Goal: Check status: Check status

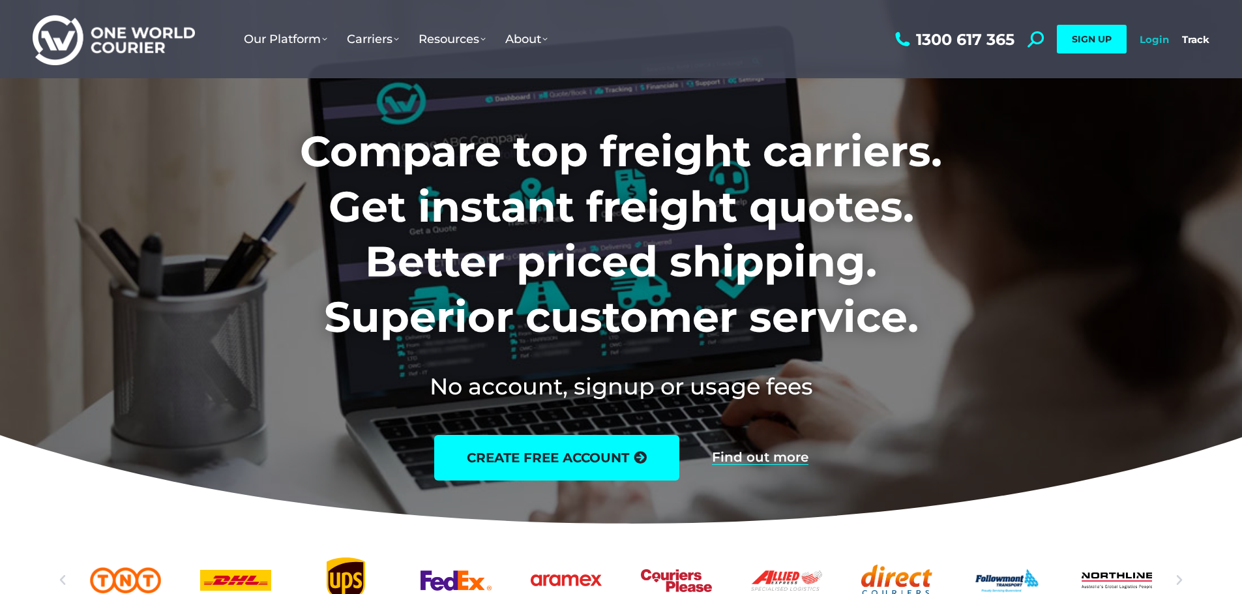
click at [1163, 37] on link "Login" at bounding box center [1154, 39] width 29 height 12
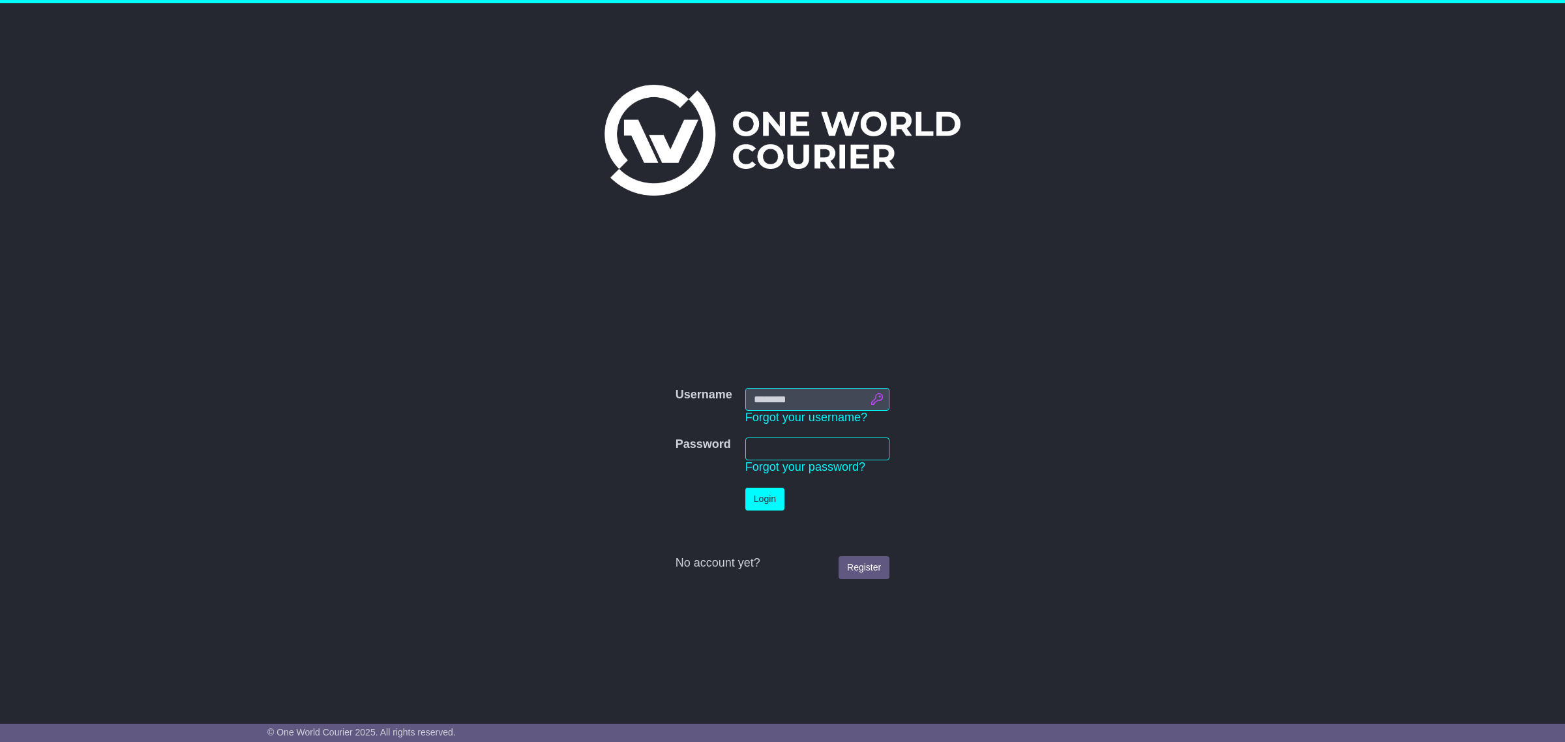
click at [879, 406] on input "Username" at bounding box center [817, 399] width 144 height 23
type input "**********"
click at [770, 505] on button "Login" at bounding box center [764, 499] width 39 height 23
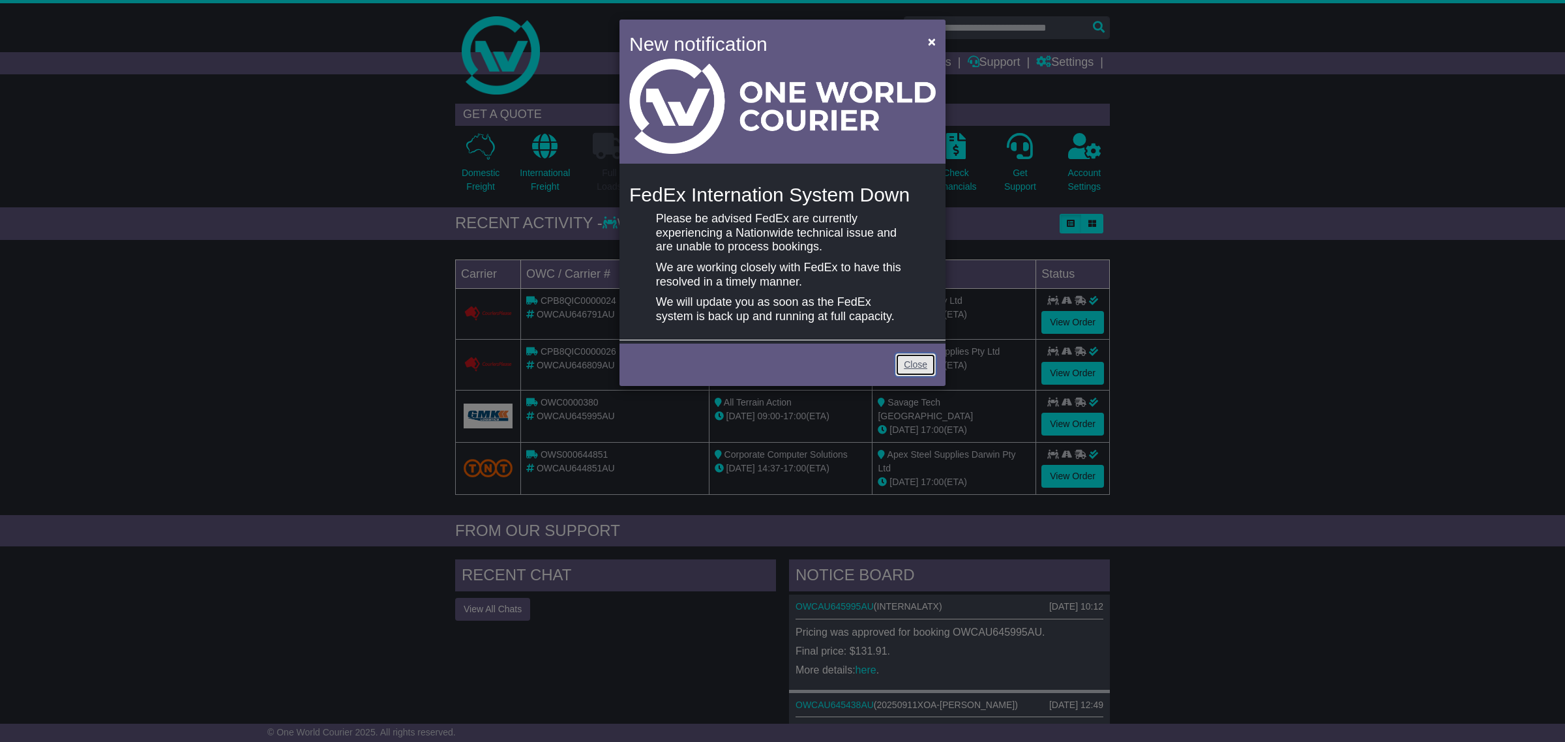
click at [920, 367] on link "Close" at bounding box center [915, 365] width 40 height 23
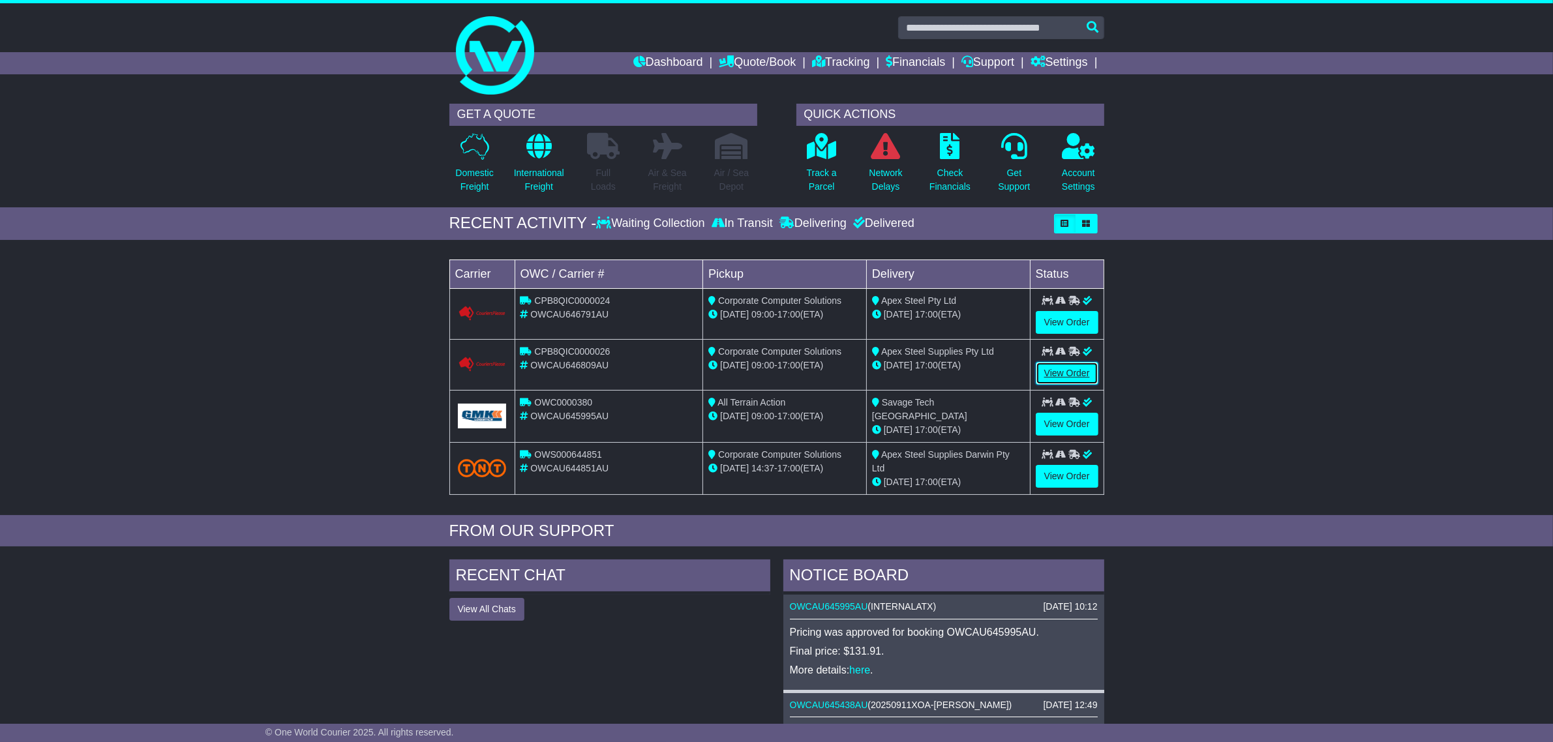
click at [1068, 370] on link "View Order" at bounding box center [1067, 373] width 63 height 23
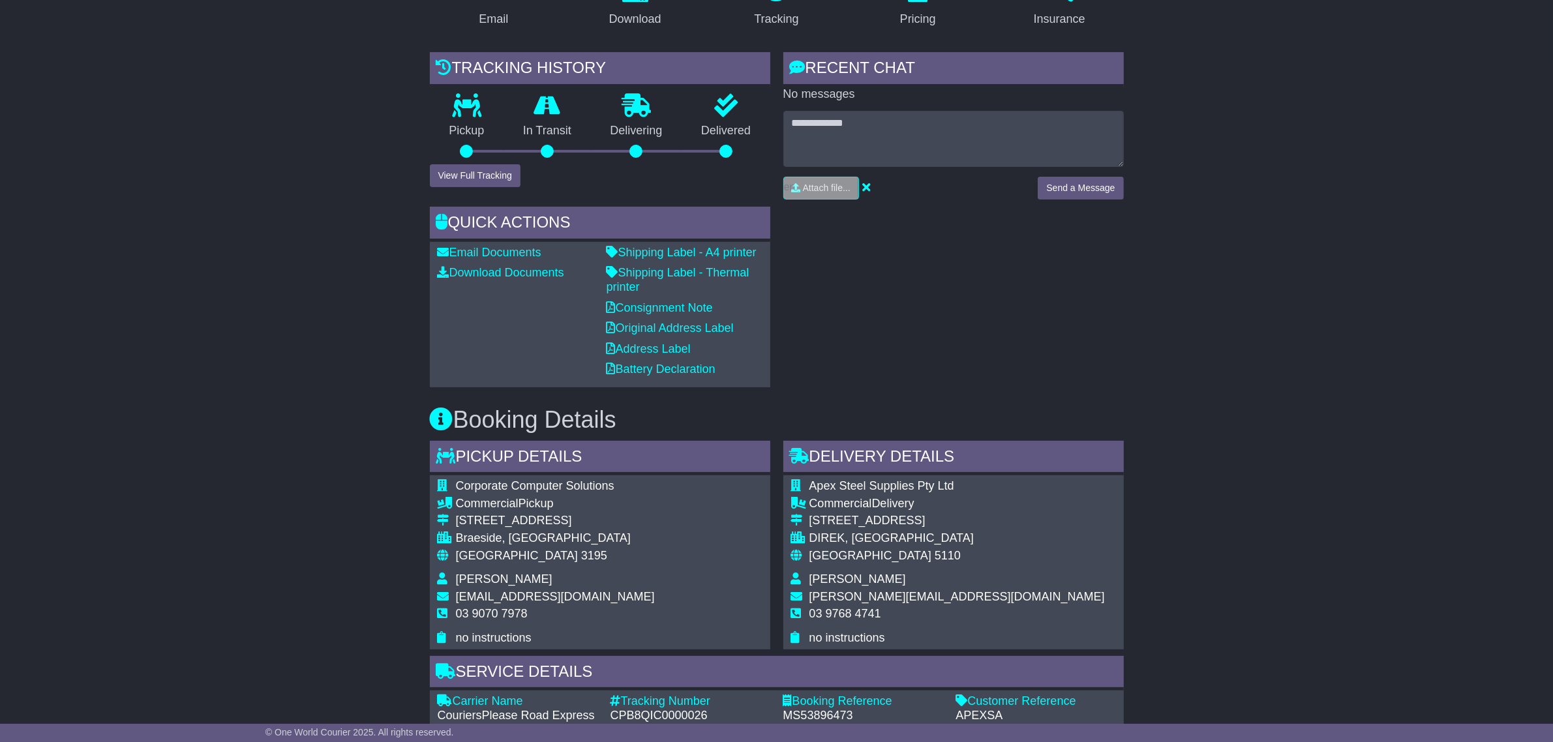
scroll to position [163, 0]
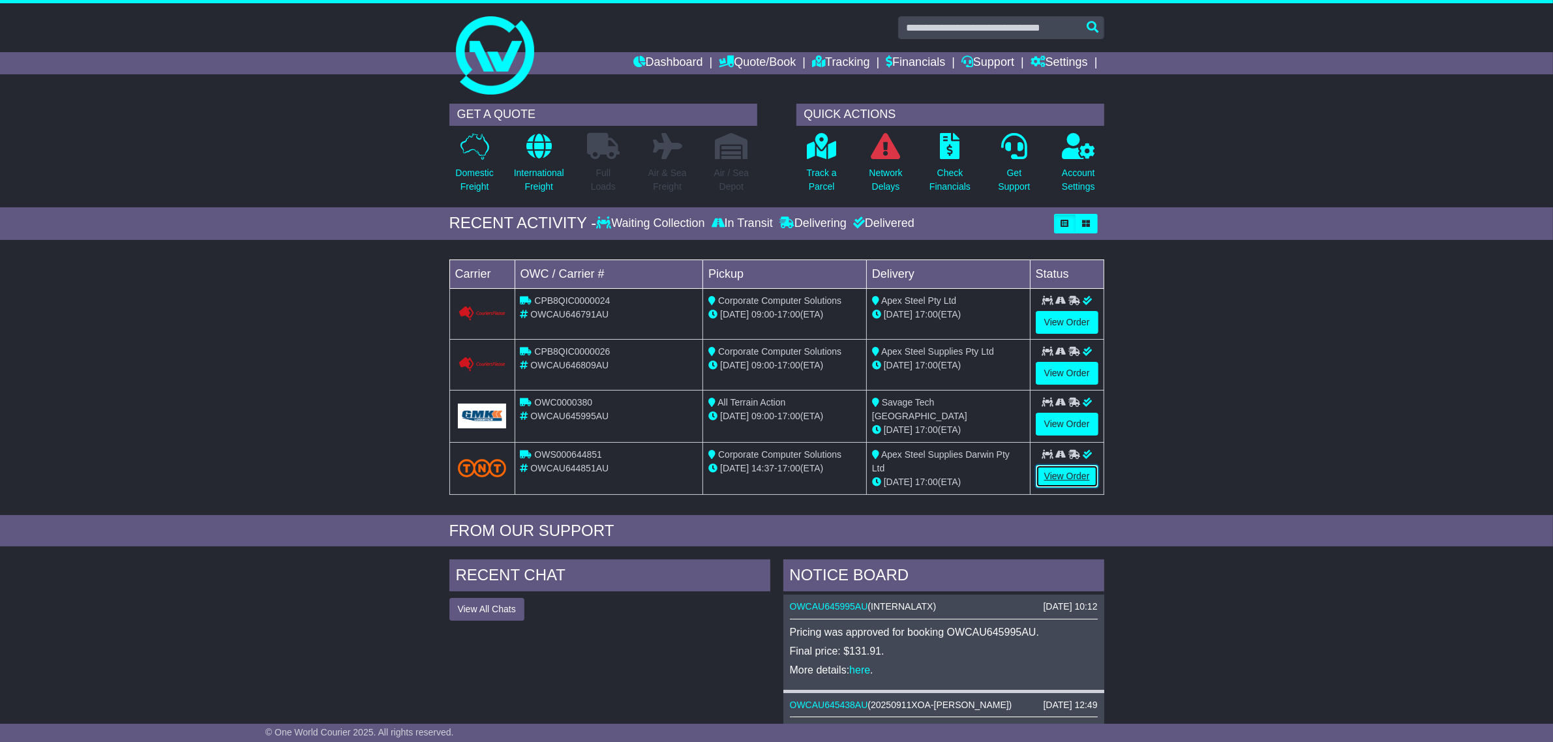
click at [1060, 479] on link "View Order" at bounding box center [1067, 476] width 63 height 23
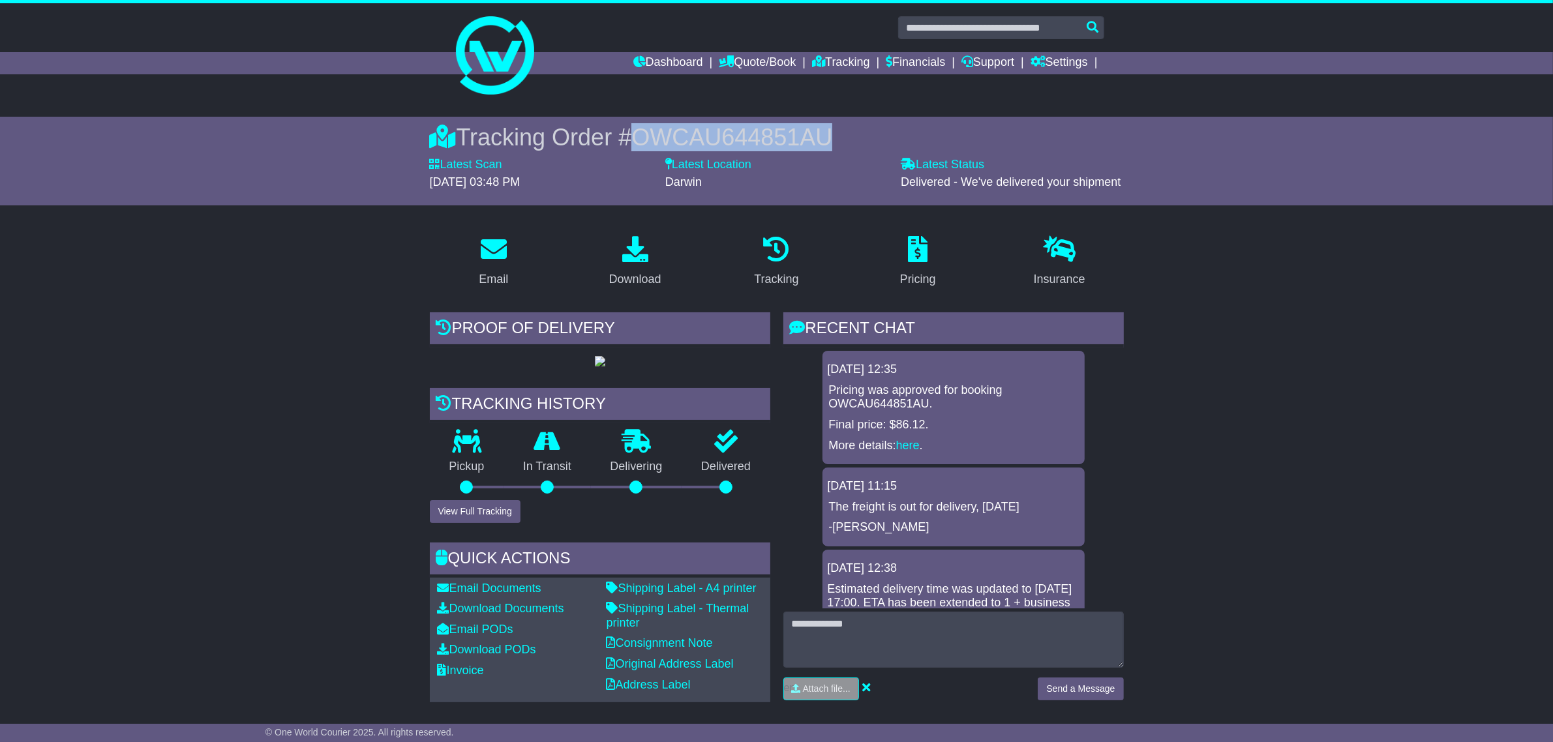
drag, startPoint x: 817, startPoint y: 137, endPoint x: 635, endPoint y: 138, distance: 182.6
click at [635, 138] on div "Tracking Order # OWCAU644851AU" at bounding box center [777, 137] width 694 height 28
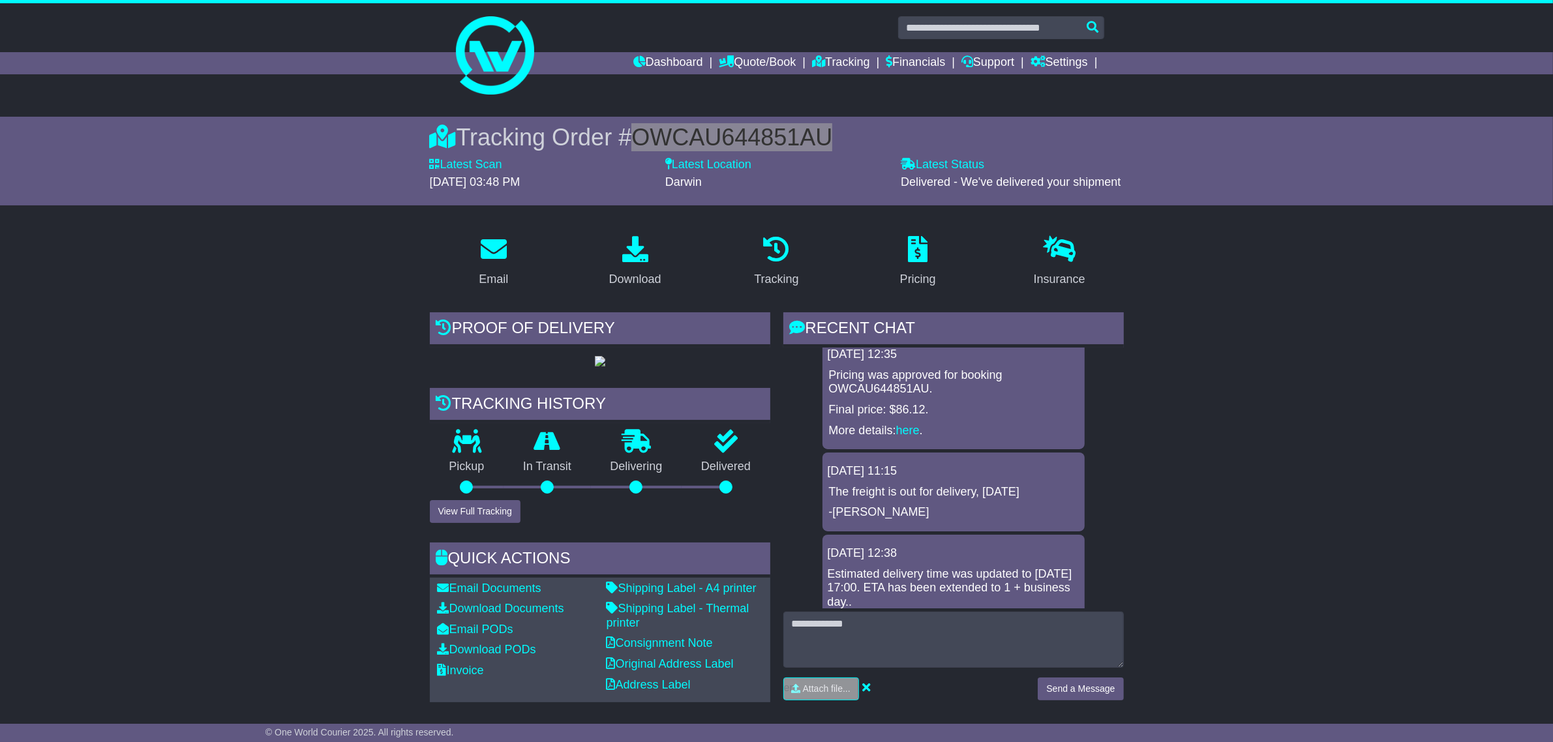
scroll to position [24, 0]
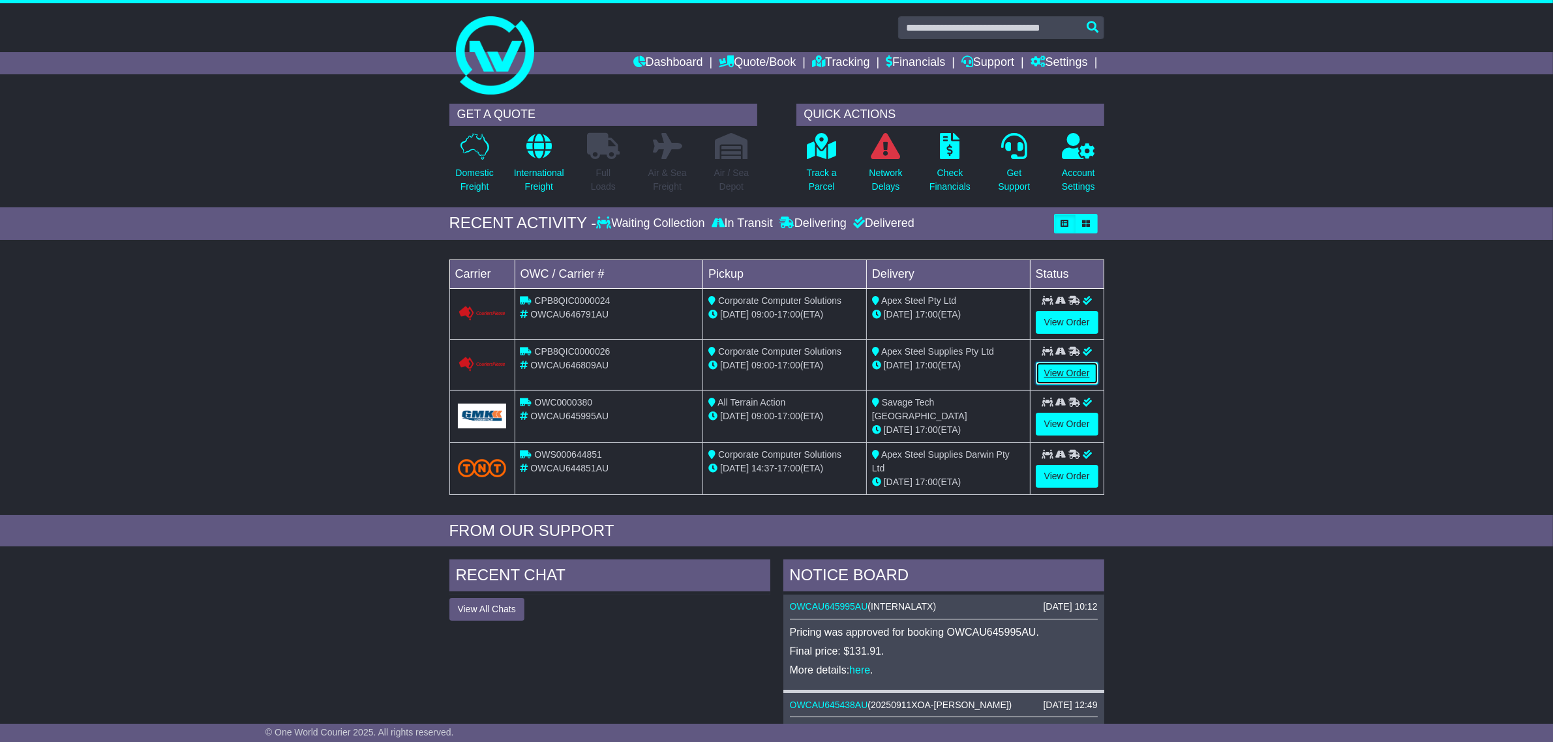
click at [1070, 379] on link "View Order" at bounding box center [1067, 373] width 63 height 23
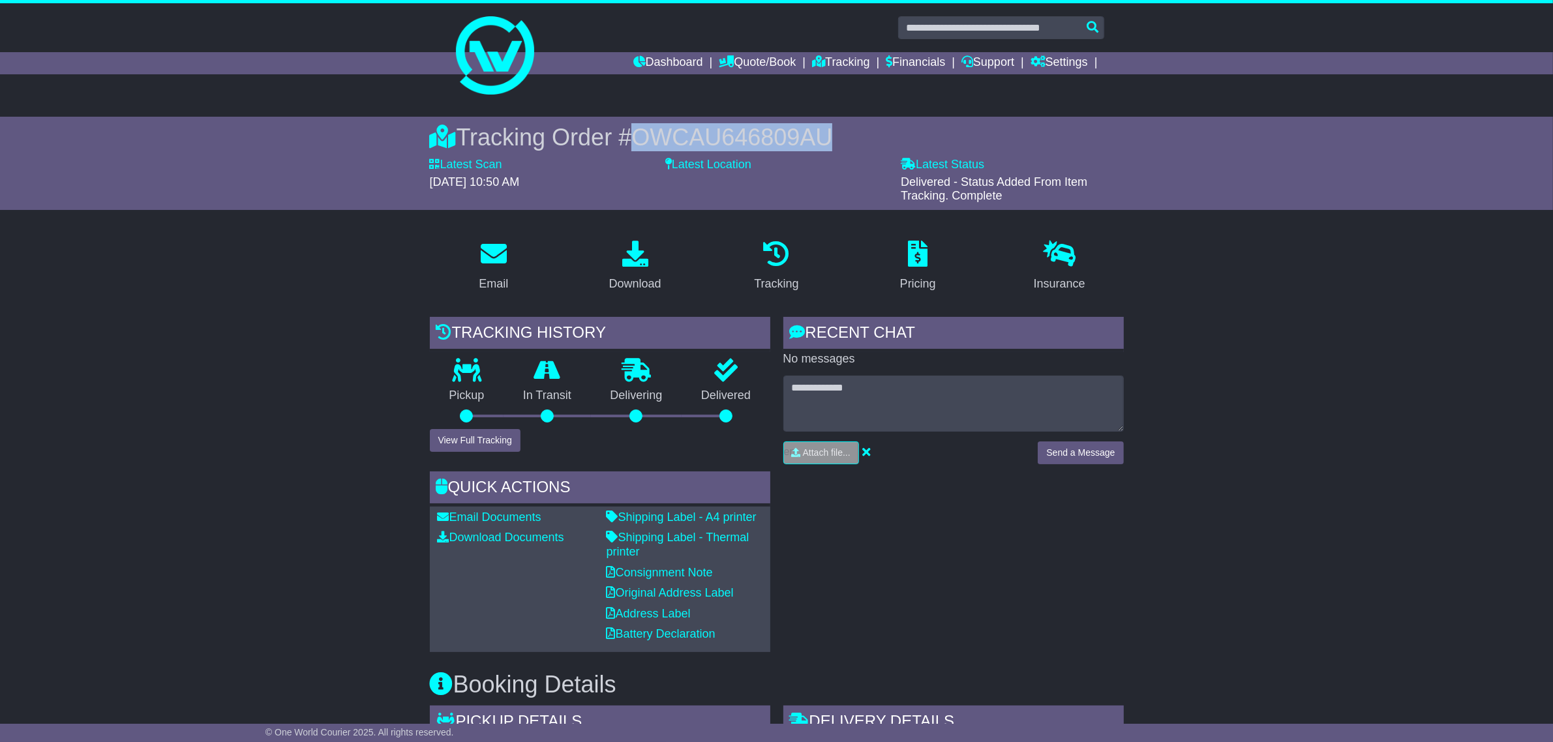
drag, startPoint x: 806, startPoint y: 134, endPoint x: 639, endPoint y: 125, distance: 167.2
click at [639, 125] on div "Tracking Order # OWCAU646809AU" at bounding box center [777, 137] width 694 height 28
copy span "OWCAU646809AU"
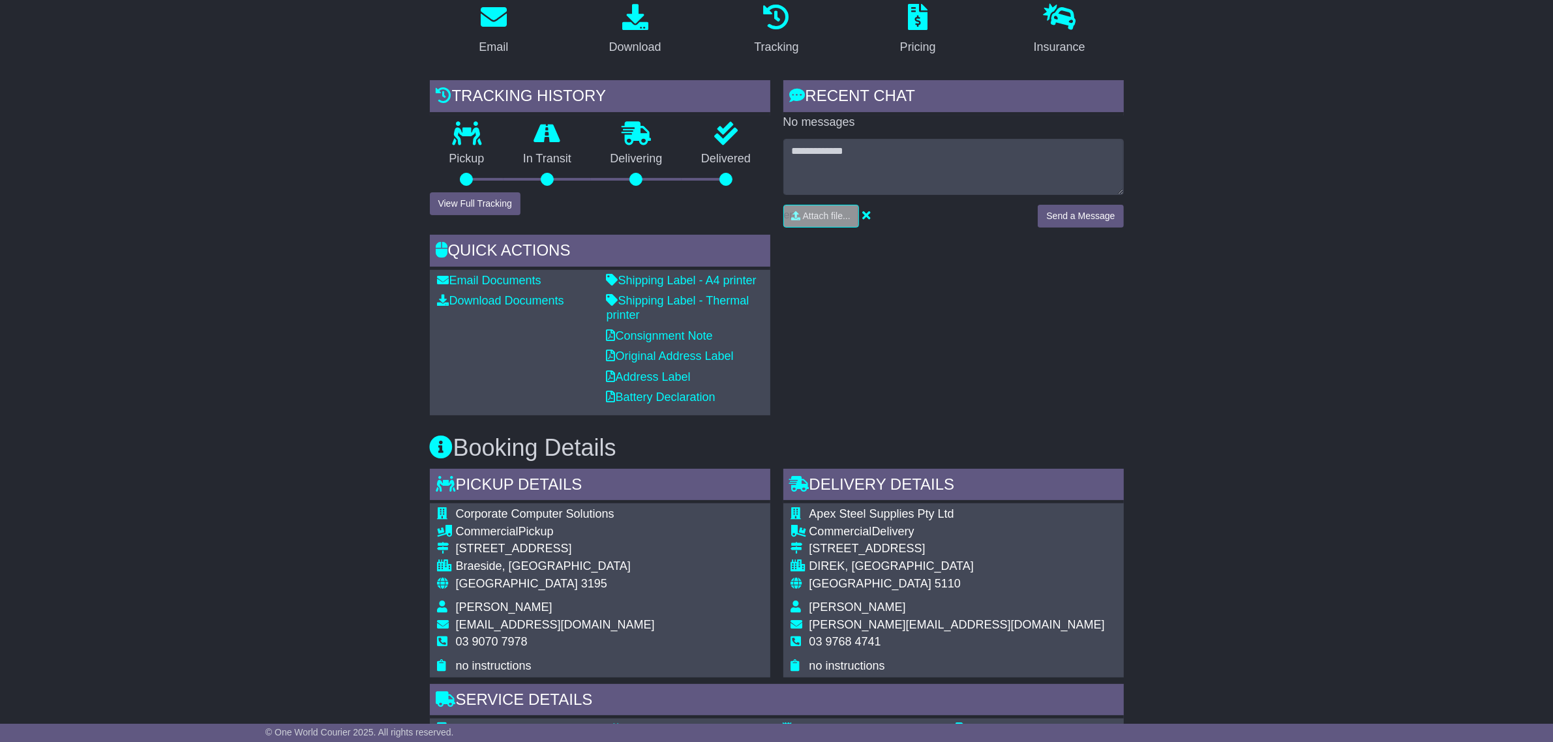
scroll to position [62, 0]
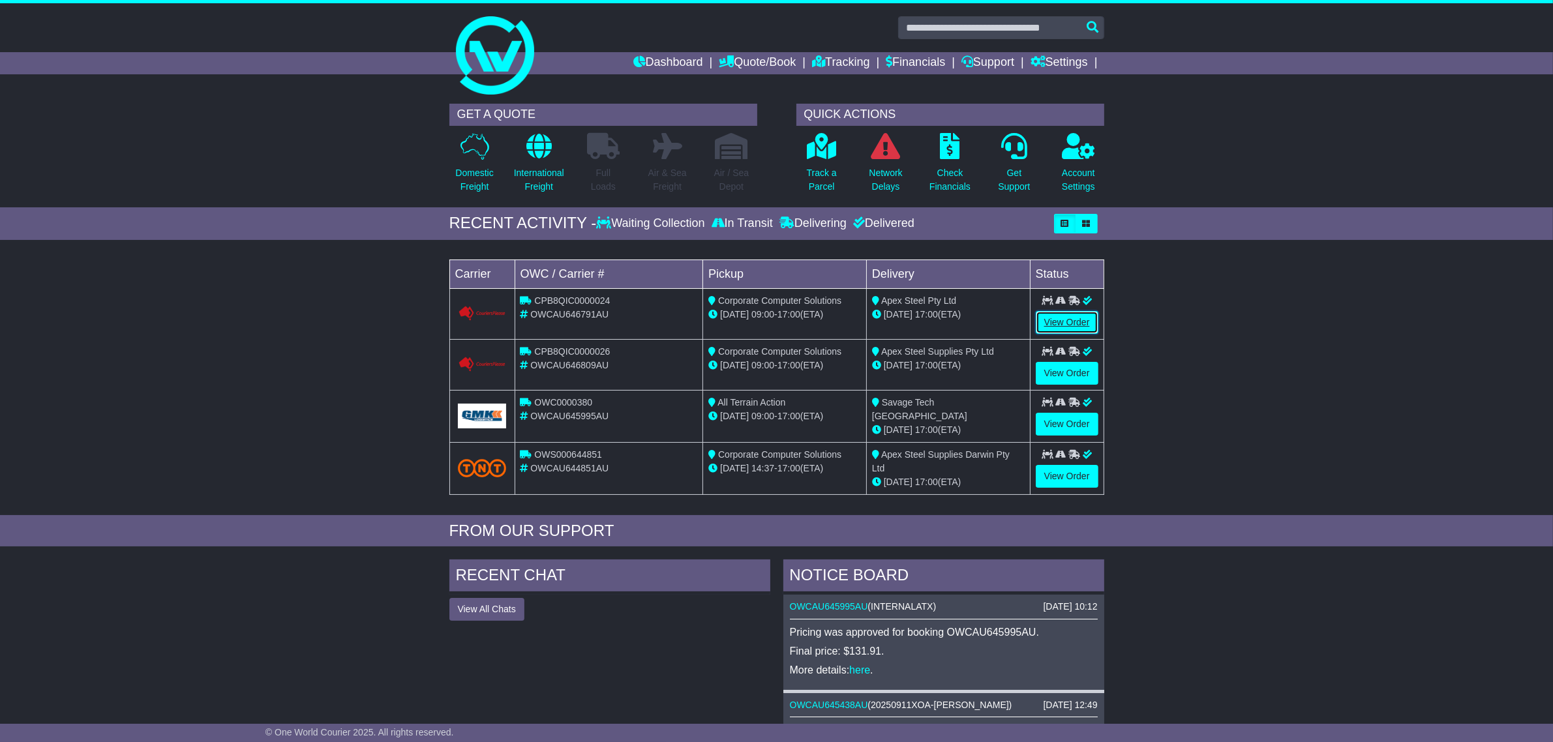
click at [1053, 318] on link "View Order" at bounding box center [1067, 322] width 63 height 23
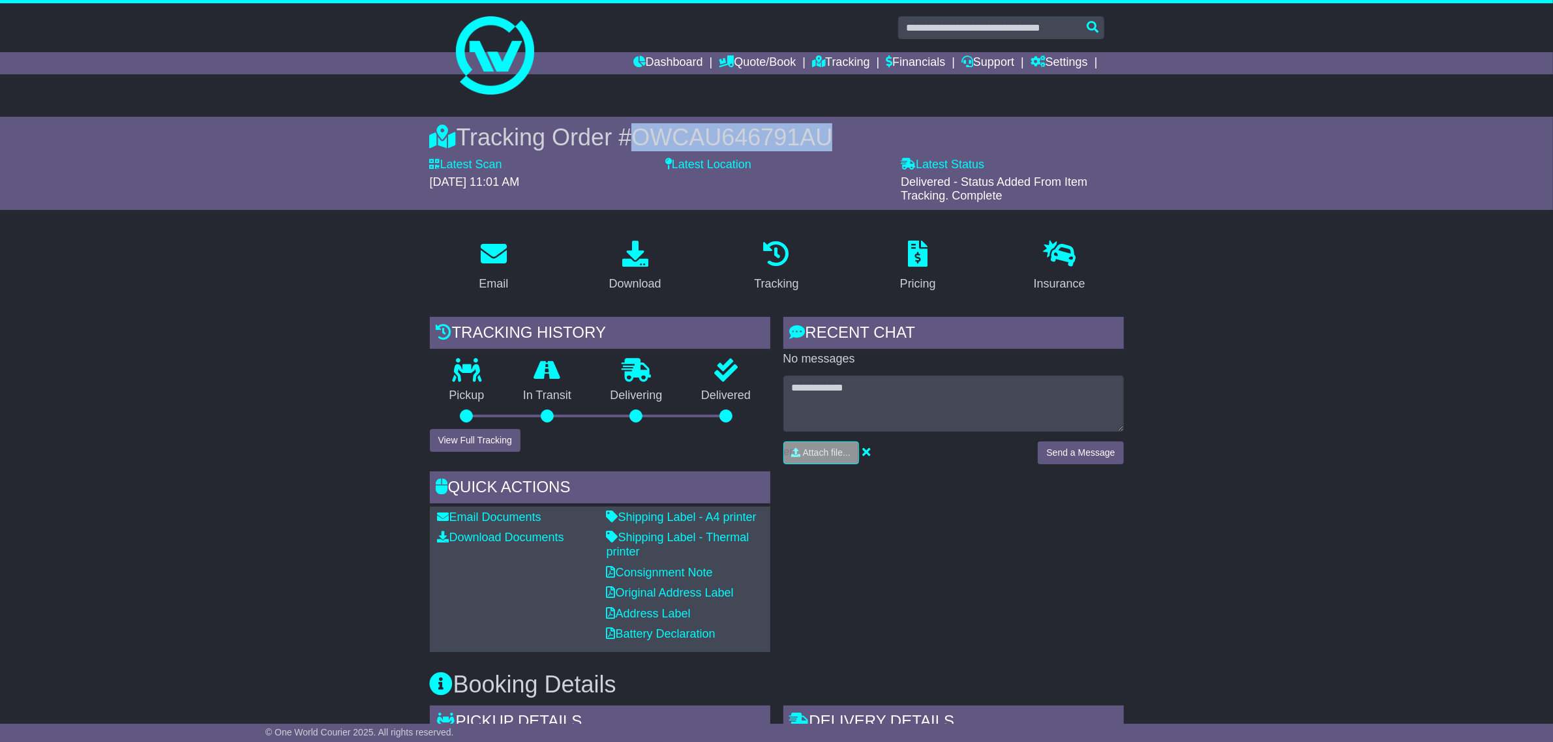
drag, startPoint x: 842, startPoint y: 134, endPoint x: 639, endPoint y: 134, distance: 202.8
click at [639, 134] on div "Tracking Order # OWCAU646791AU" at bounding box center [777, 137] width 694 height 28
copy span "OWCAU646791AU"
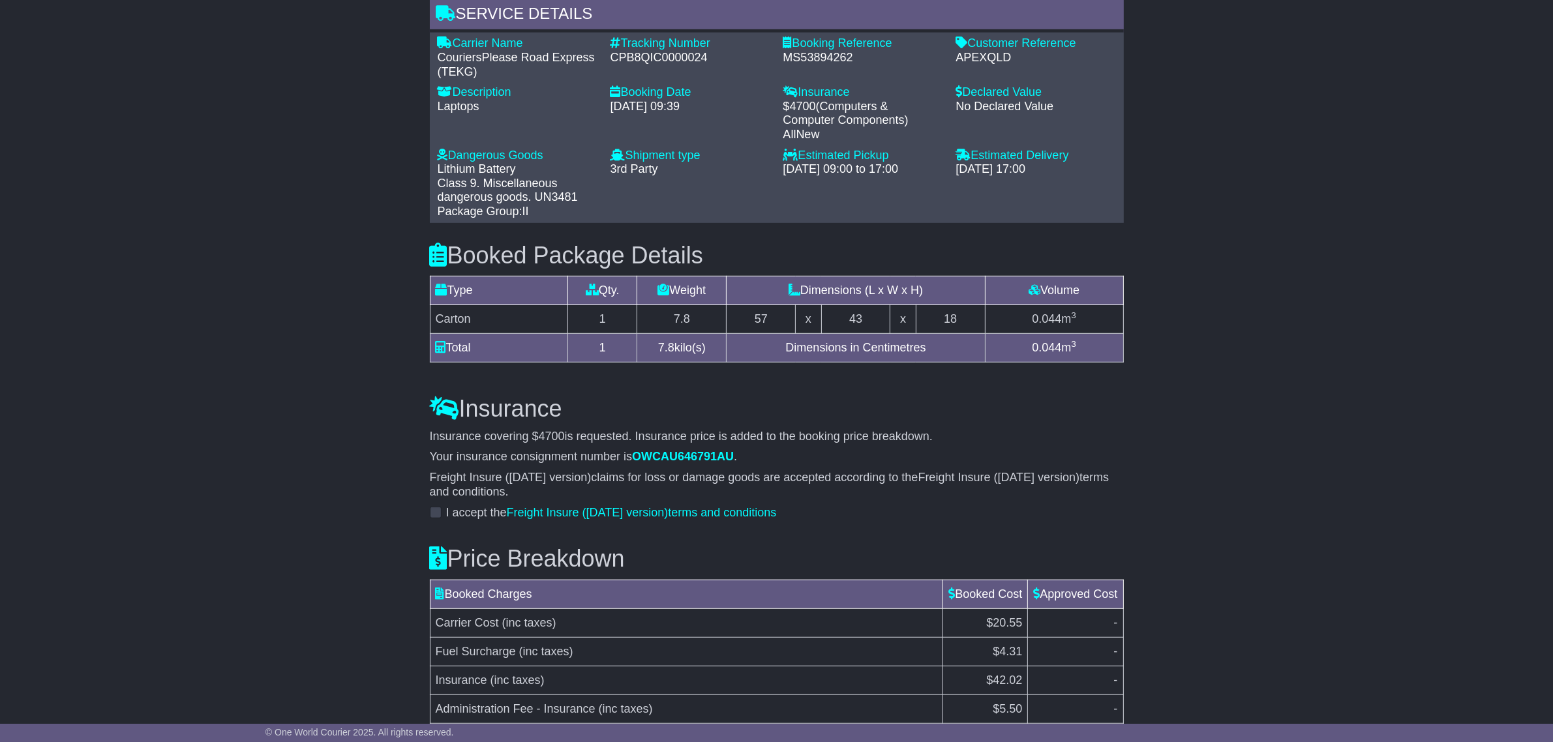
scroll to position [1040, 0]
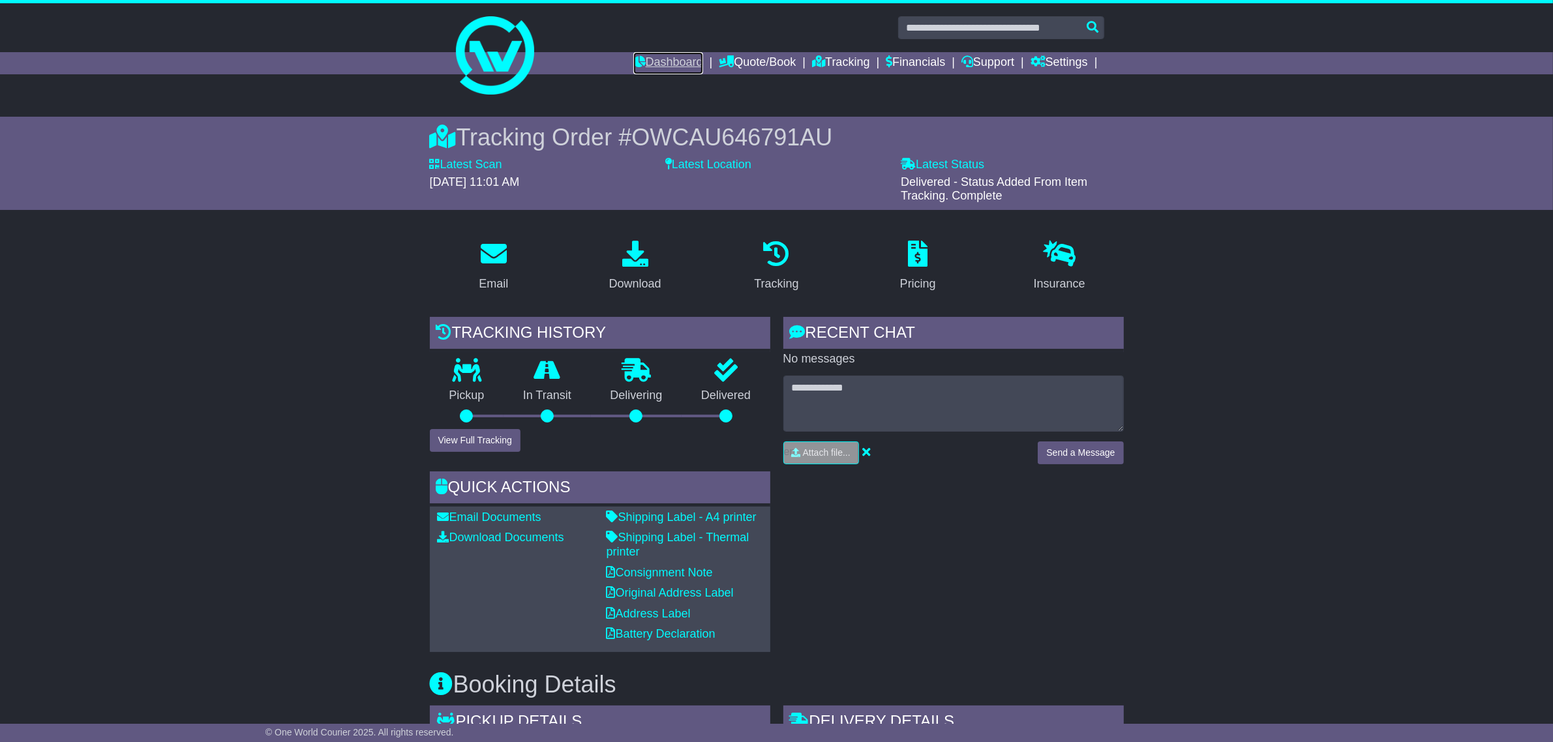
click at [663, 59] on link "Dashboard" at bounding box center [668, 63] width 70 height 22
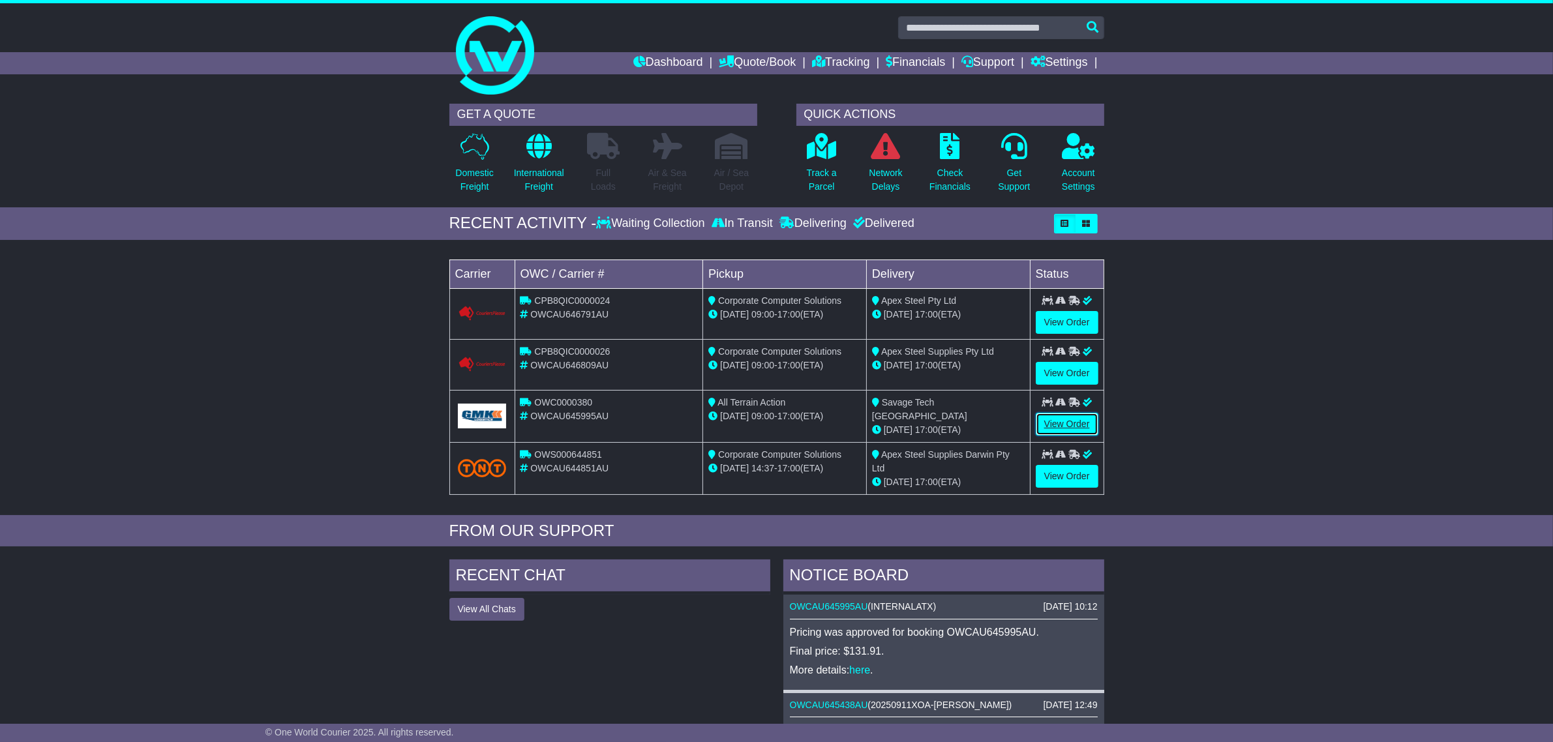
click at [1080, 419] on link "View Order" at bounding box center [1067, 424] width 63 height 23
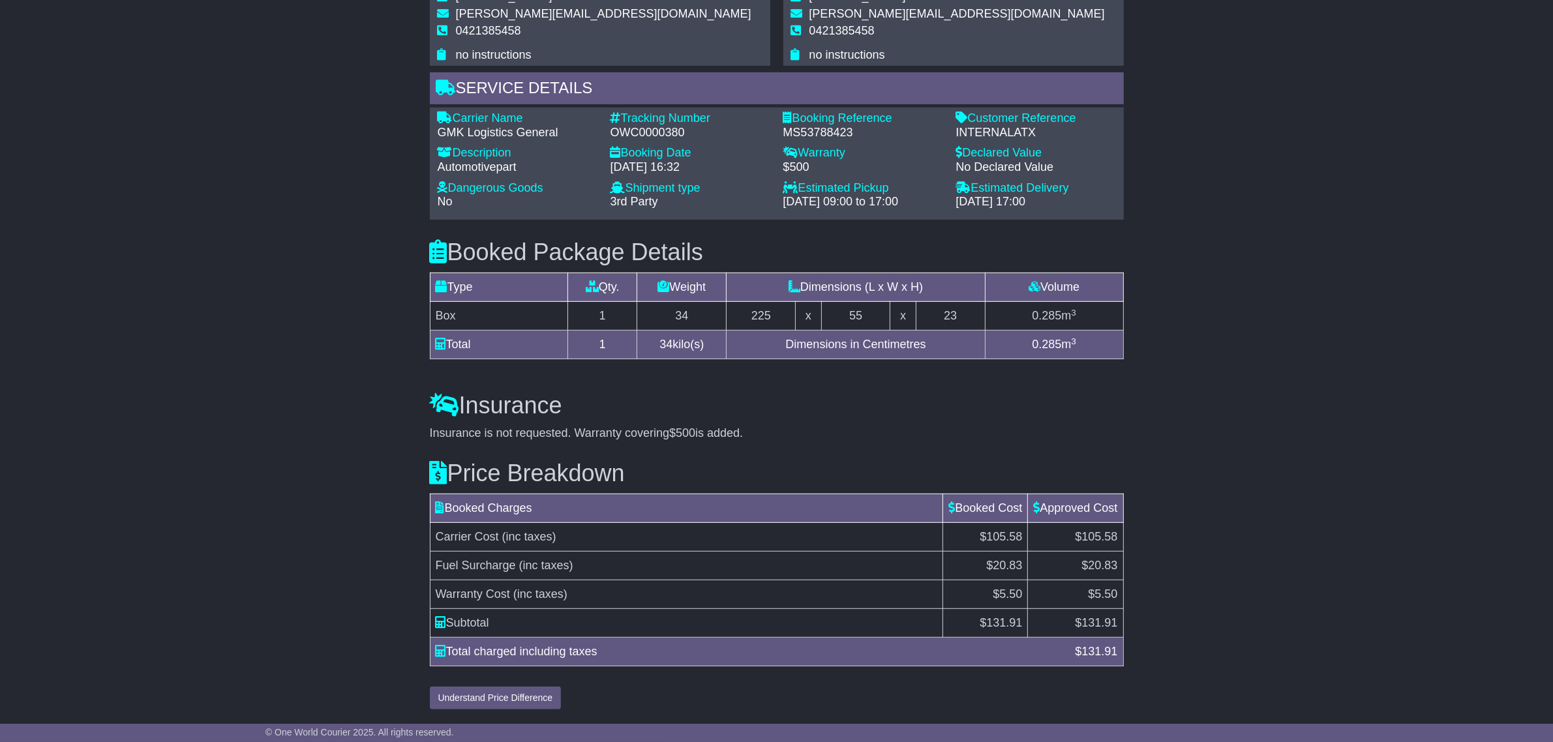
scroll to position [744, 0]
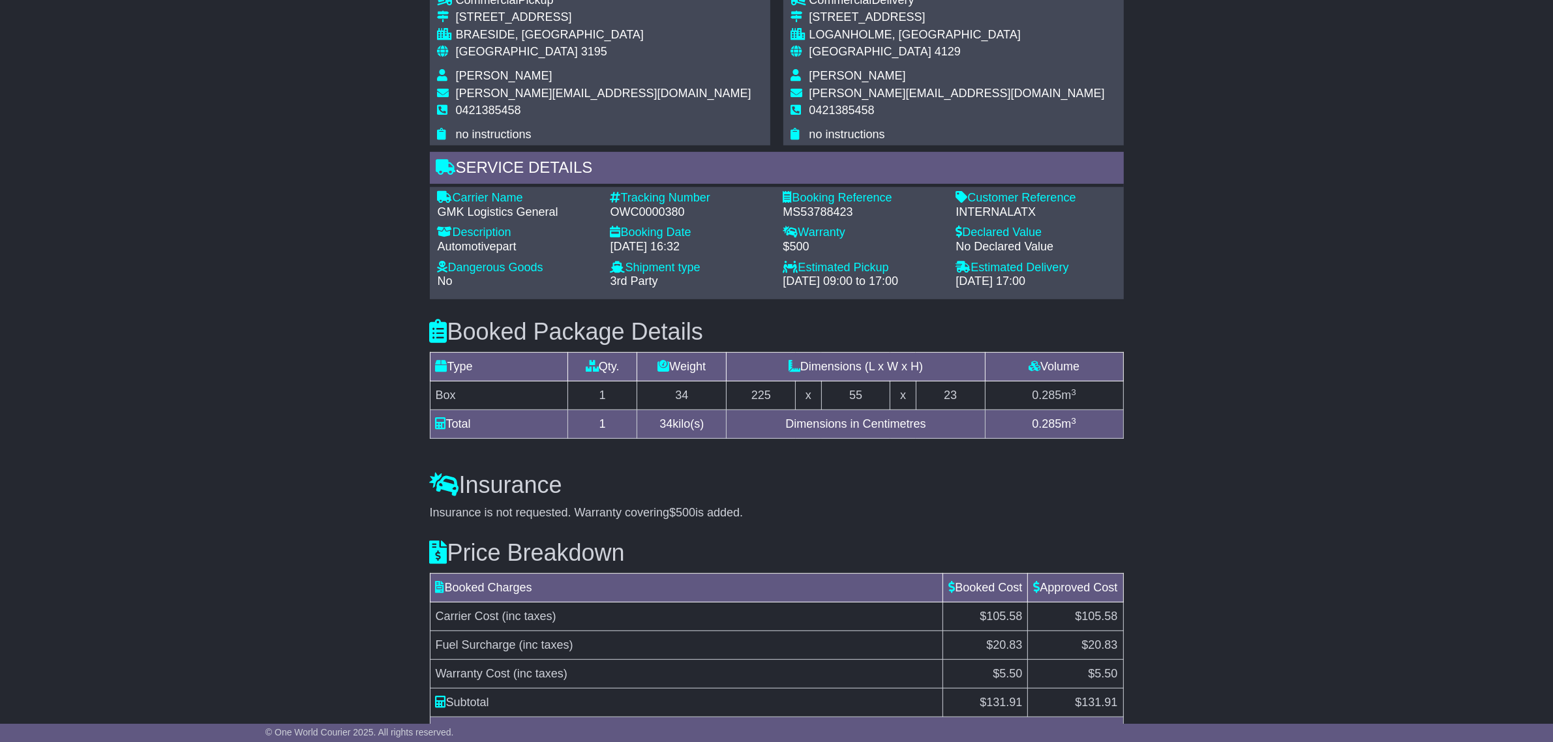
click at [1038, 207] on div "INTERNALATX" at bounding box center [1036, 212] width 160 height 14
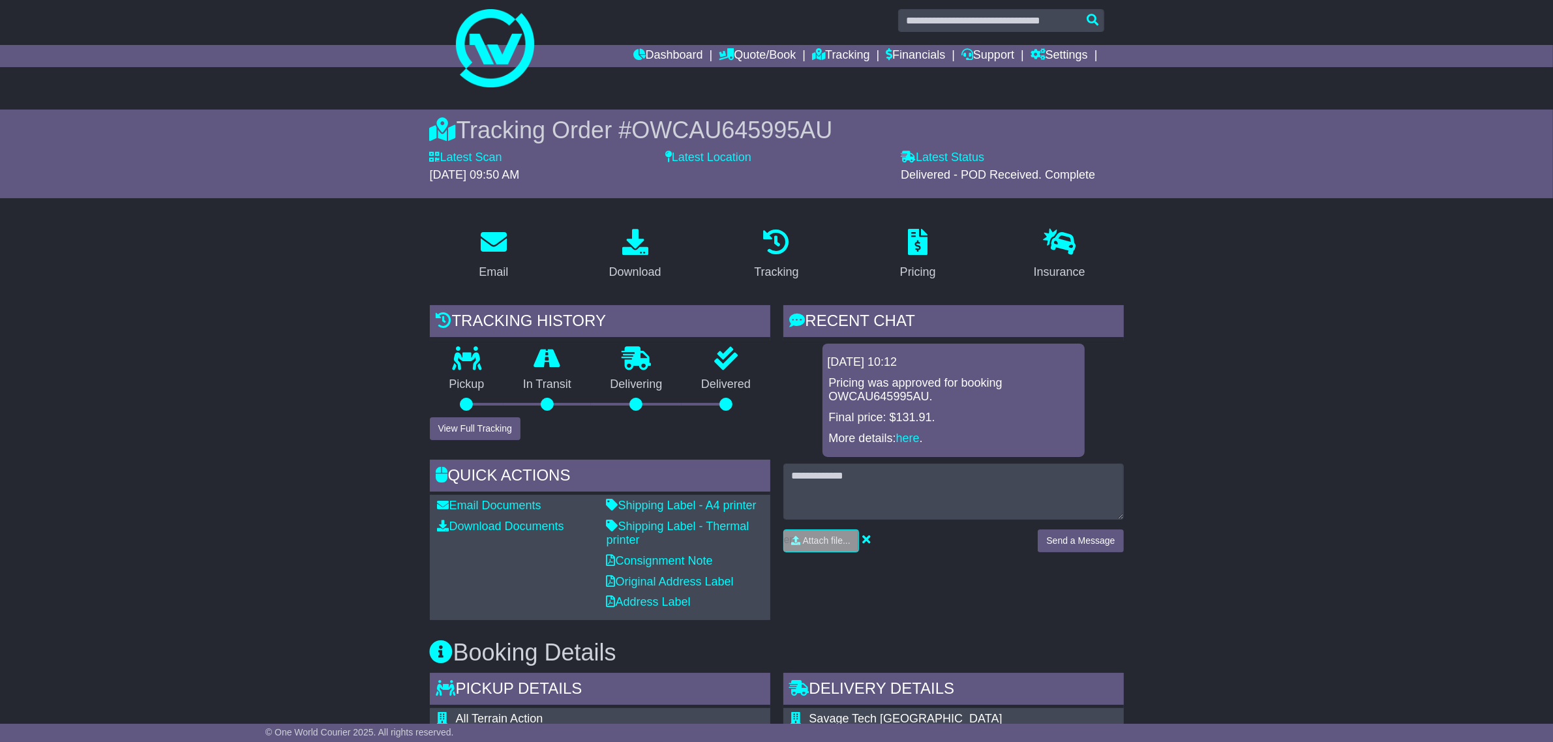
scroll to position [0, 0]
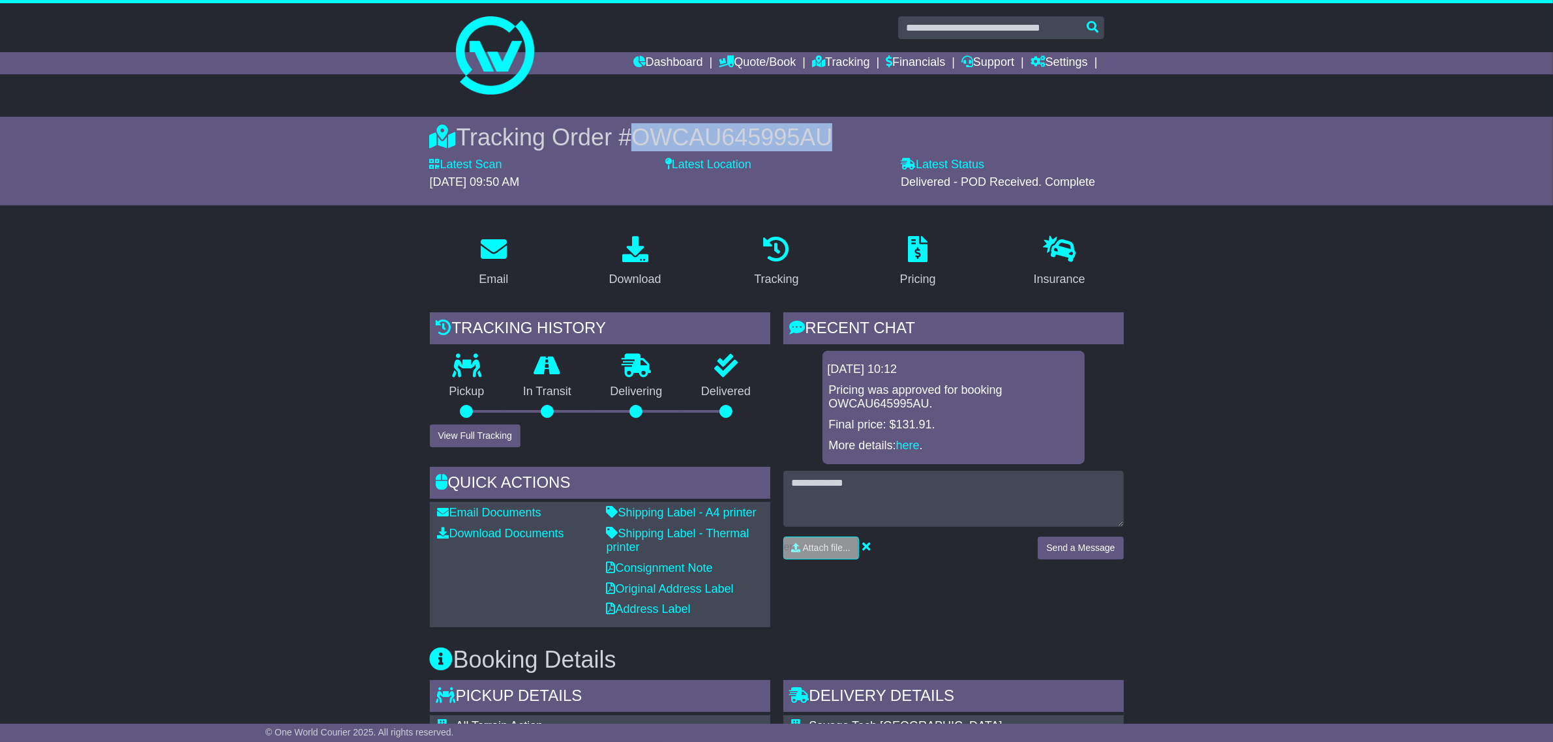
drag, startPoint x: 643, startPoint y: 137, endPoint x: 853, endPoint y: 139, distance: 210.0
click at [853, 139] on div "Tracking Order # OWCAU645995AU" at bounding box center [777, 137] width 694 height 28
copy span "OWCAU645995AU"
